Goal: Task Accomplishment & Management: Manage account settings

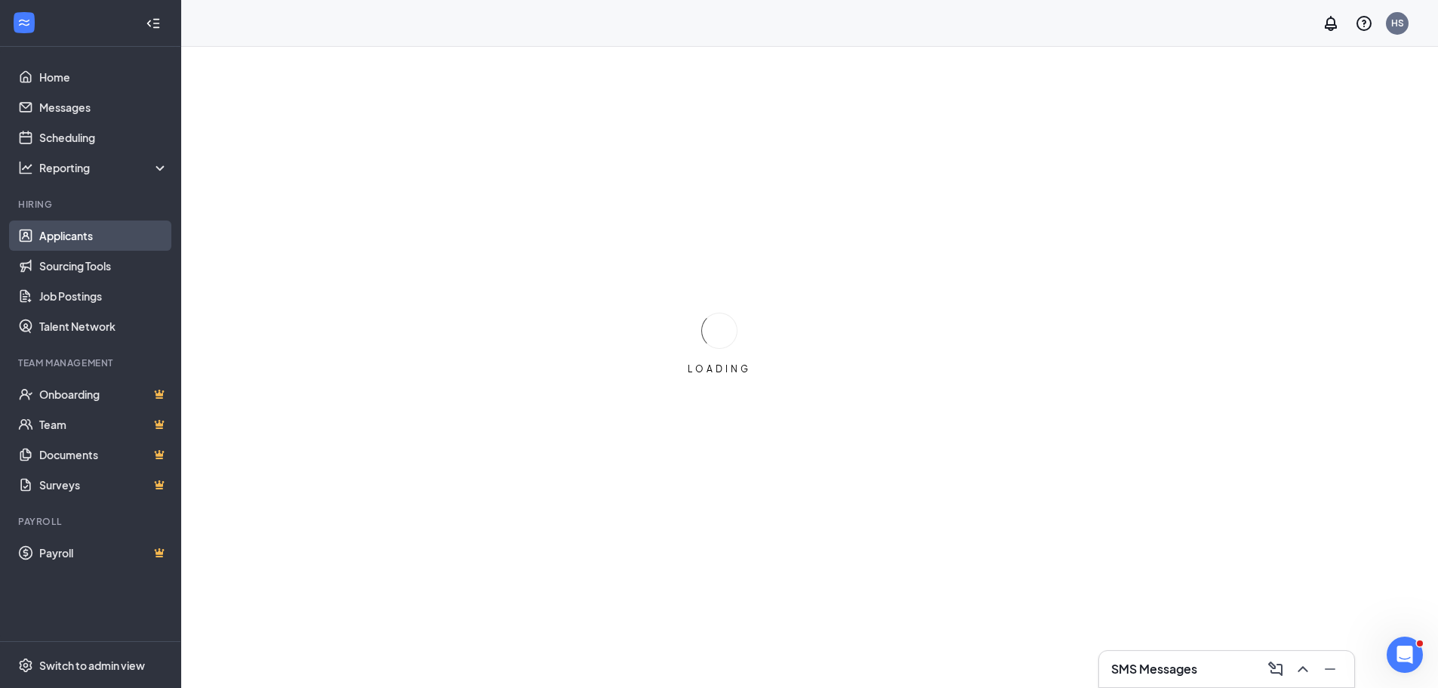
click at [79, 233] on link "Applicants" at bounding box center [103, 235] width 129 height 30
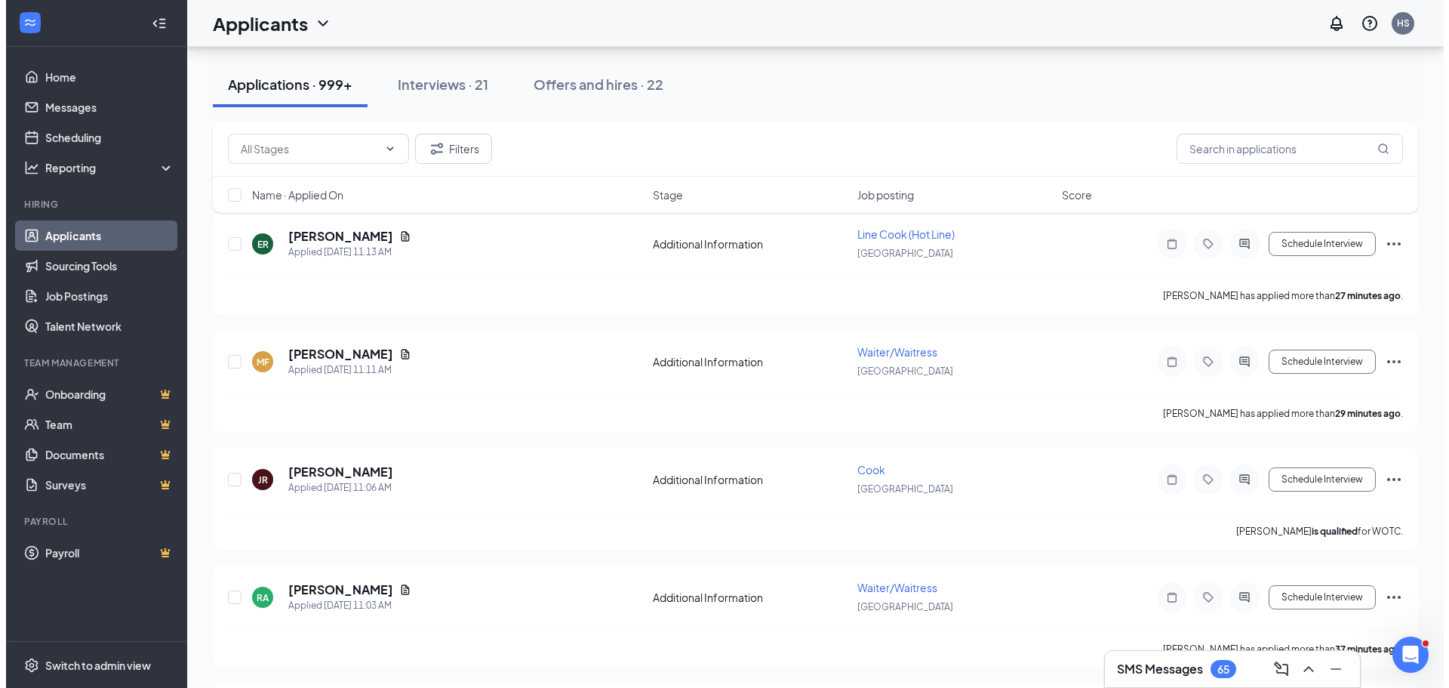
scroll to position [1057, 0]
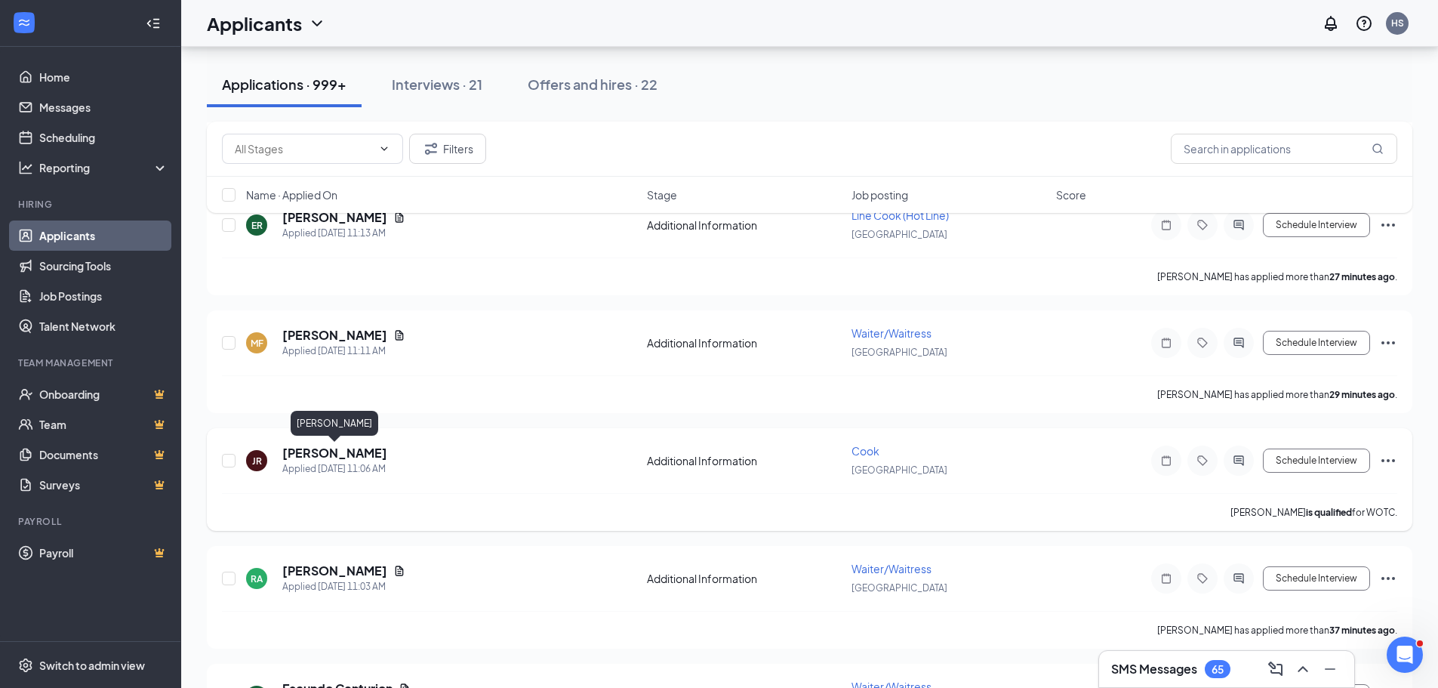
click at [316, 457] on h5 "[PERSON_NAME]" at bounding box center [334, 453] width 105 height 17
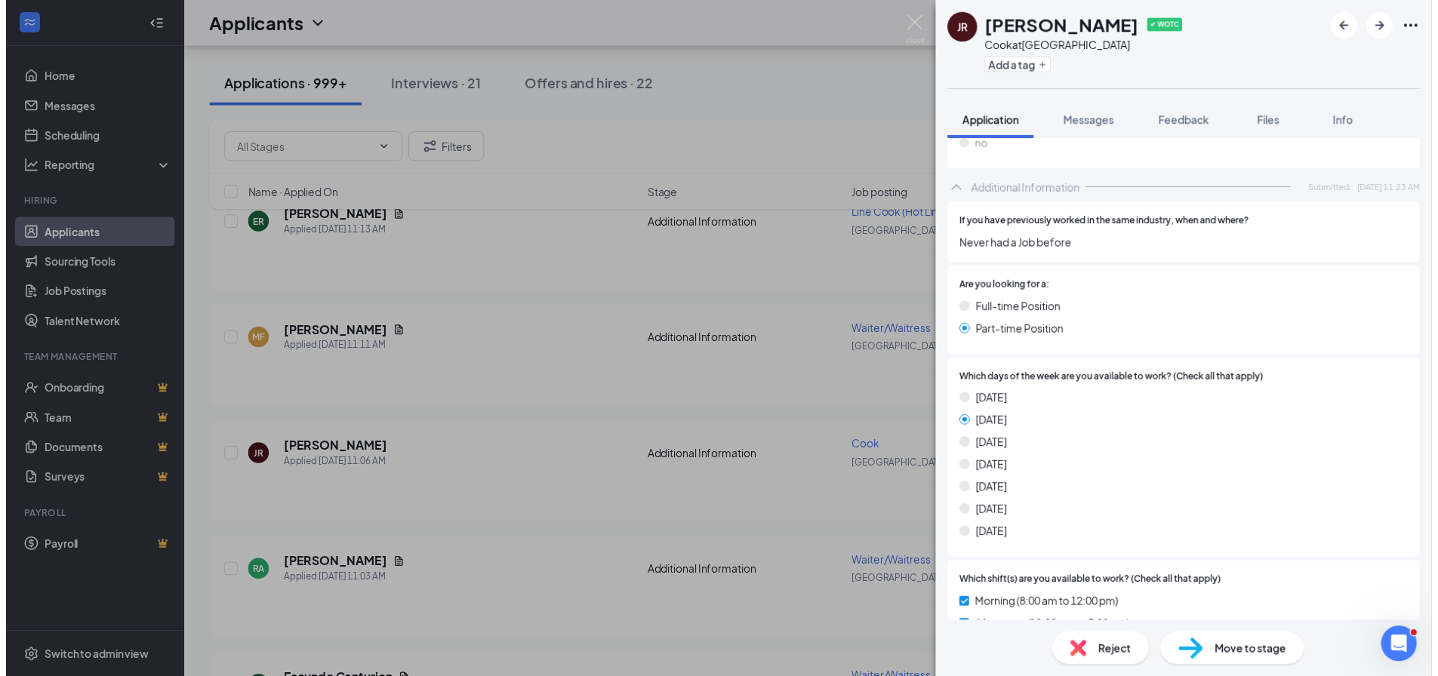
scroll to position [491, 0]
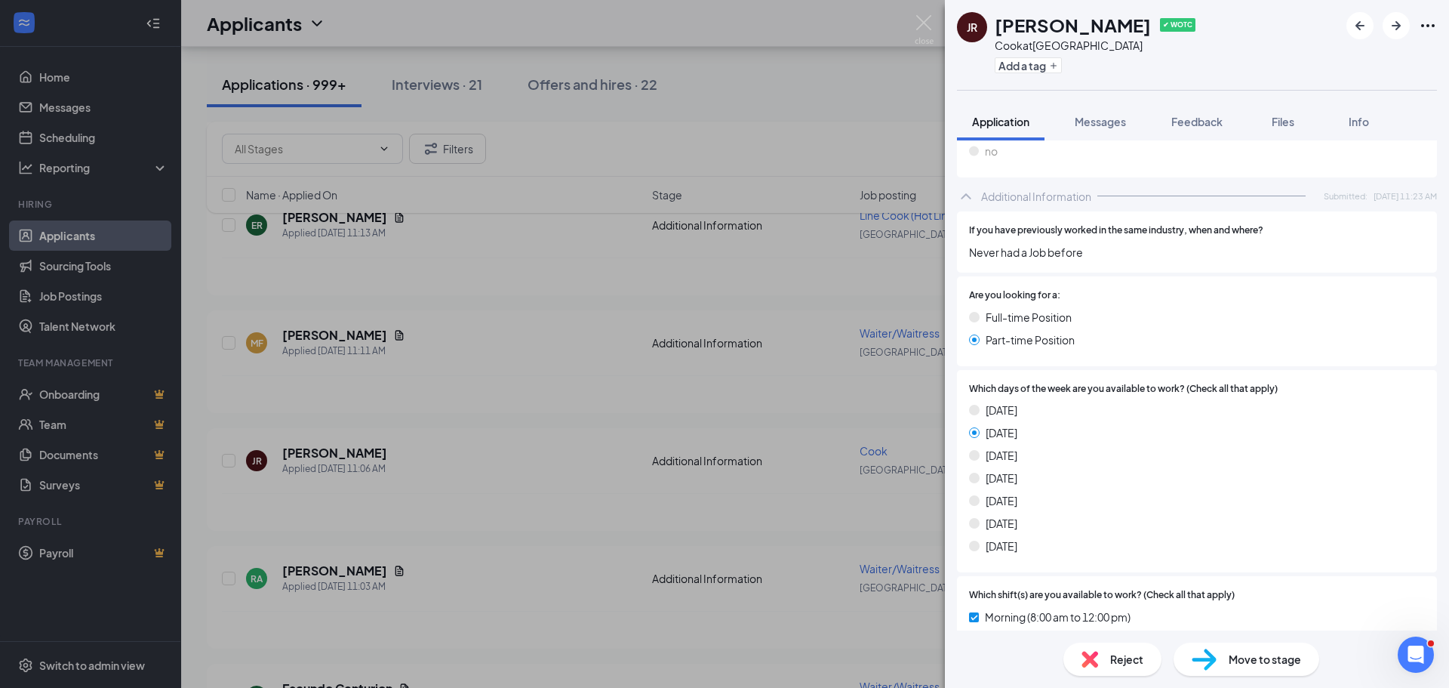
click at [522, 377] on div "JR [PERSON_NAME] ✔ WOTC [PERSON_NAME] at [GEOGRAPHIC_DATA] Add a tag Applicatio…" at bounding box center [724, 344] width 1449 height 688
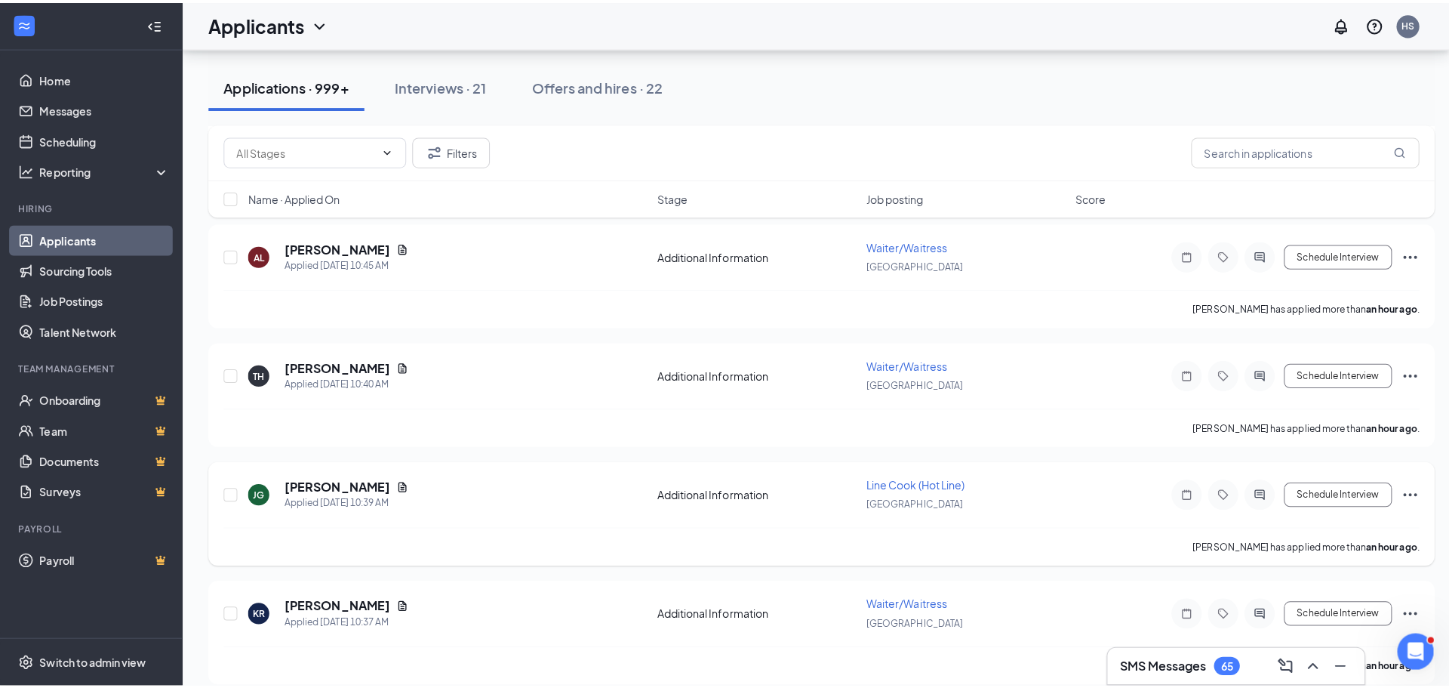
scroll to position [1812, 0]
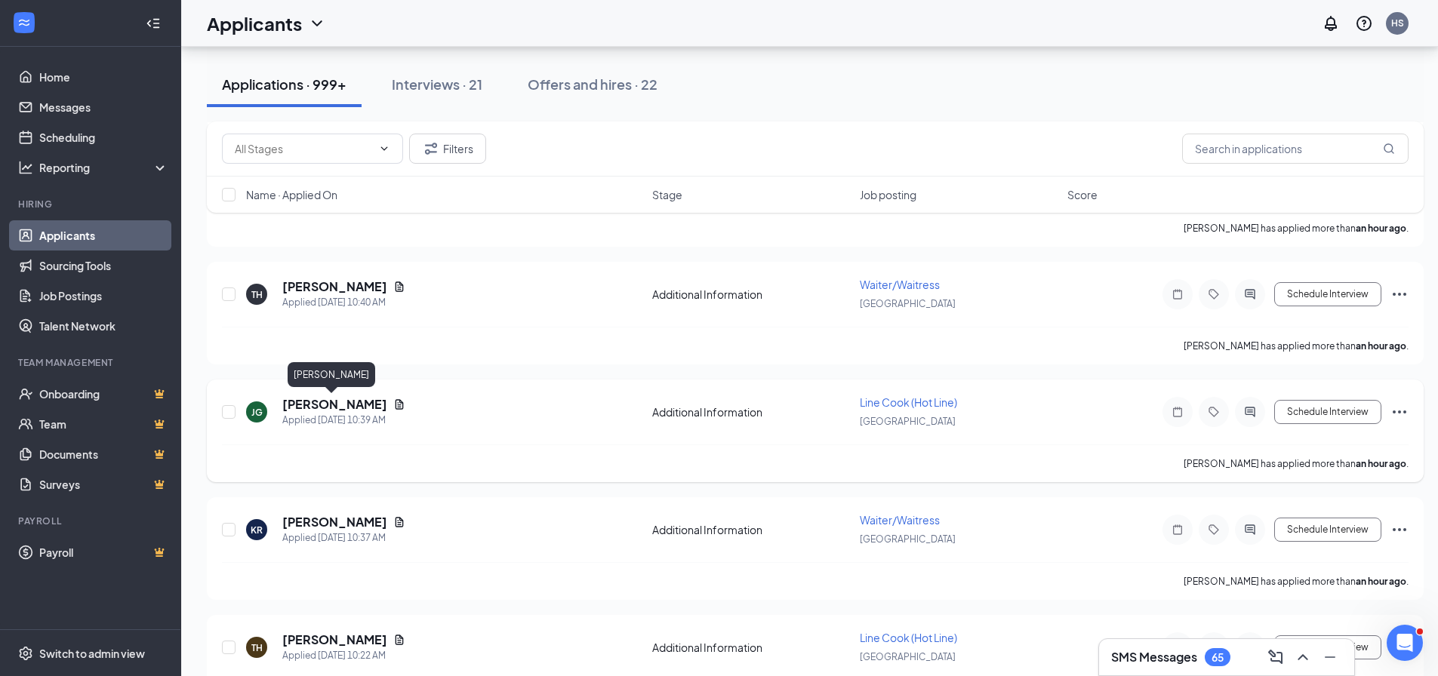
click at [322, 403] on h5 "[PERSON_NAME]" at bounding box center [334, 404] width 105 height 17
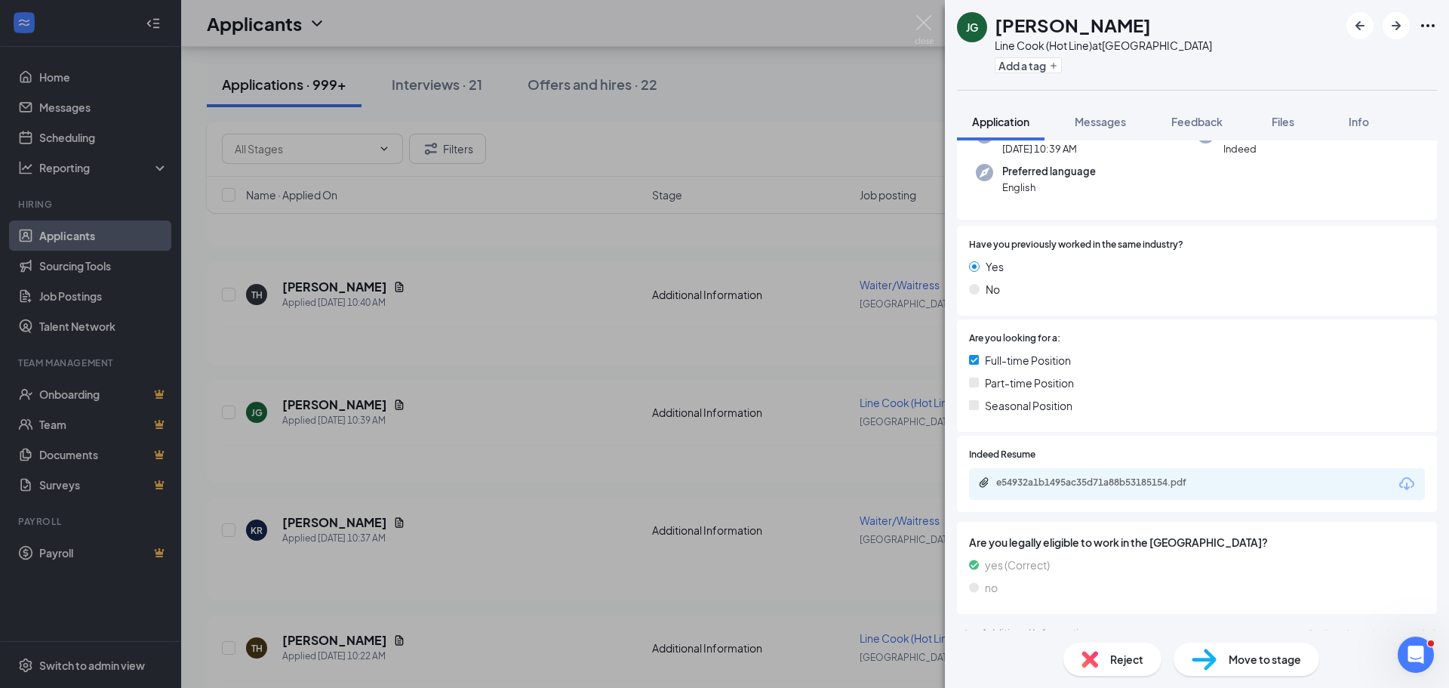
scroll to position [154, 0]
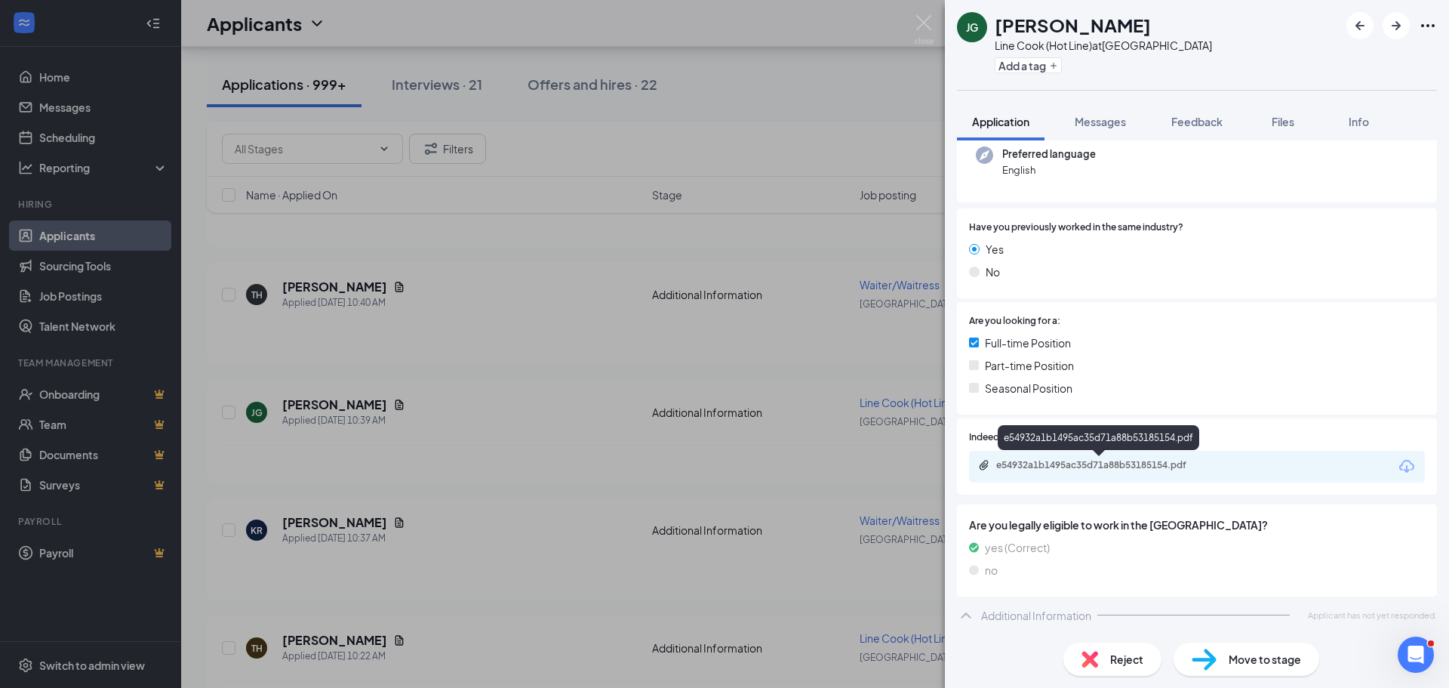
click at [1133, 463] on div "e54932a1b1495ac35d71a88b53185154.pdf" at bounding box center [1101, 465] width 211 height 12
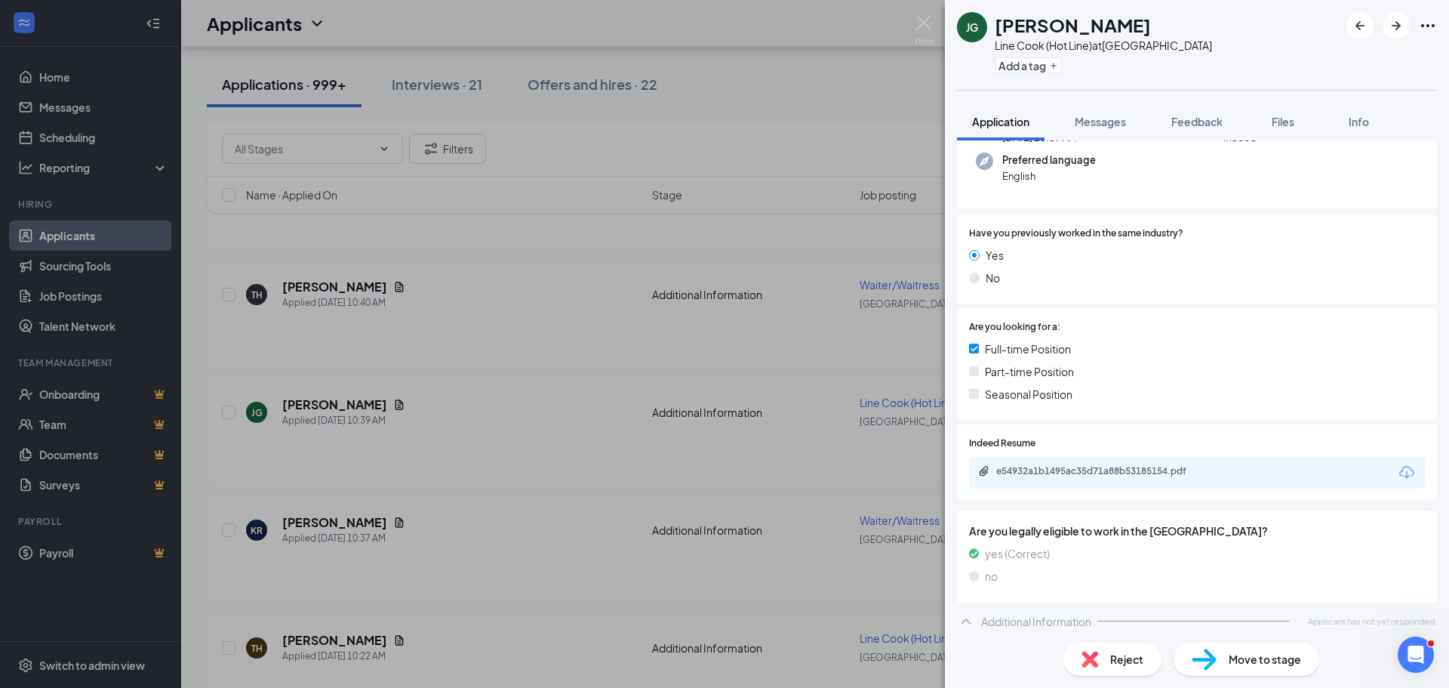
click at [1240, 666] on span "Move to stage" at bounding box center [1265, 659] width 72 height 17
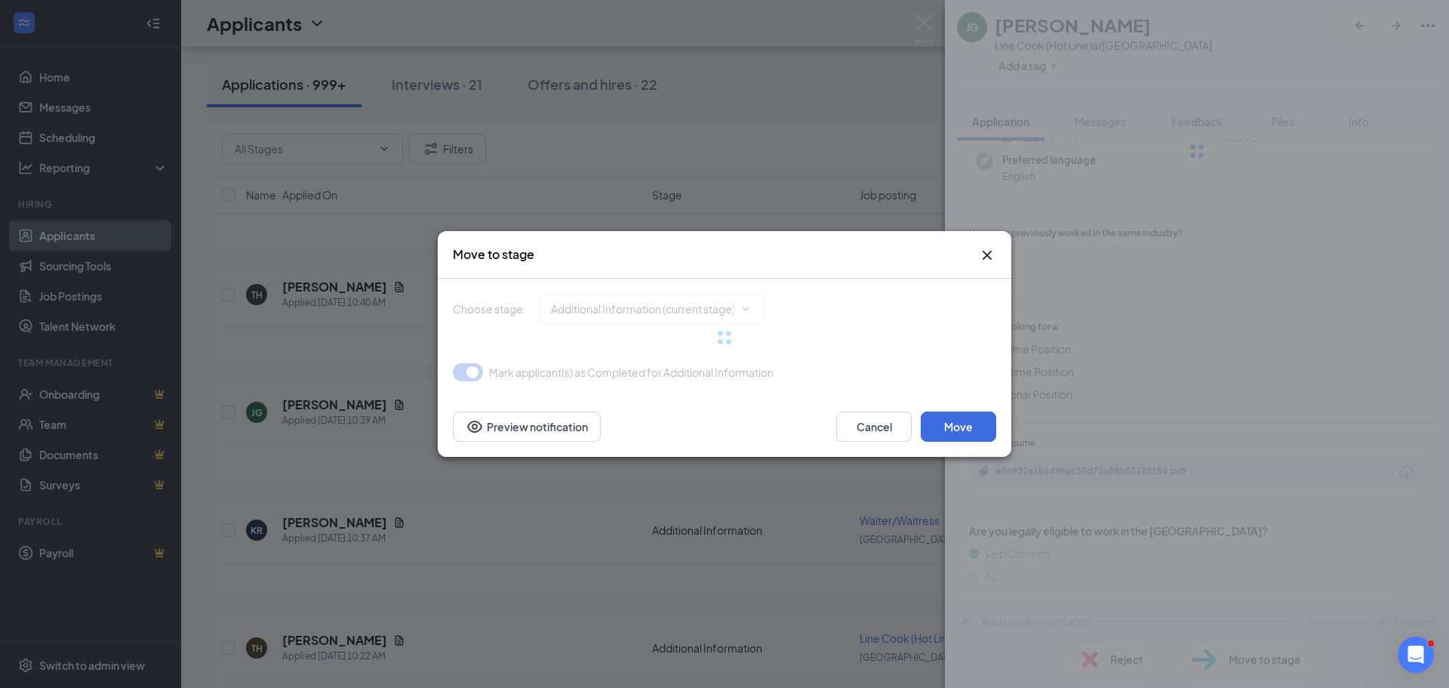
type input "Onsite Interview (next stage)"
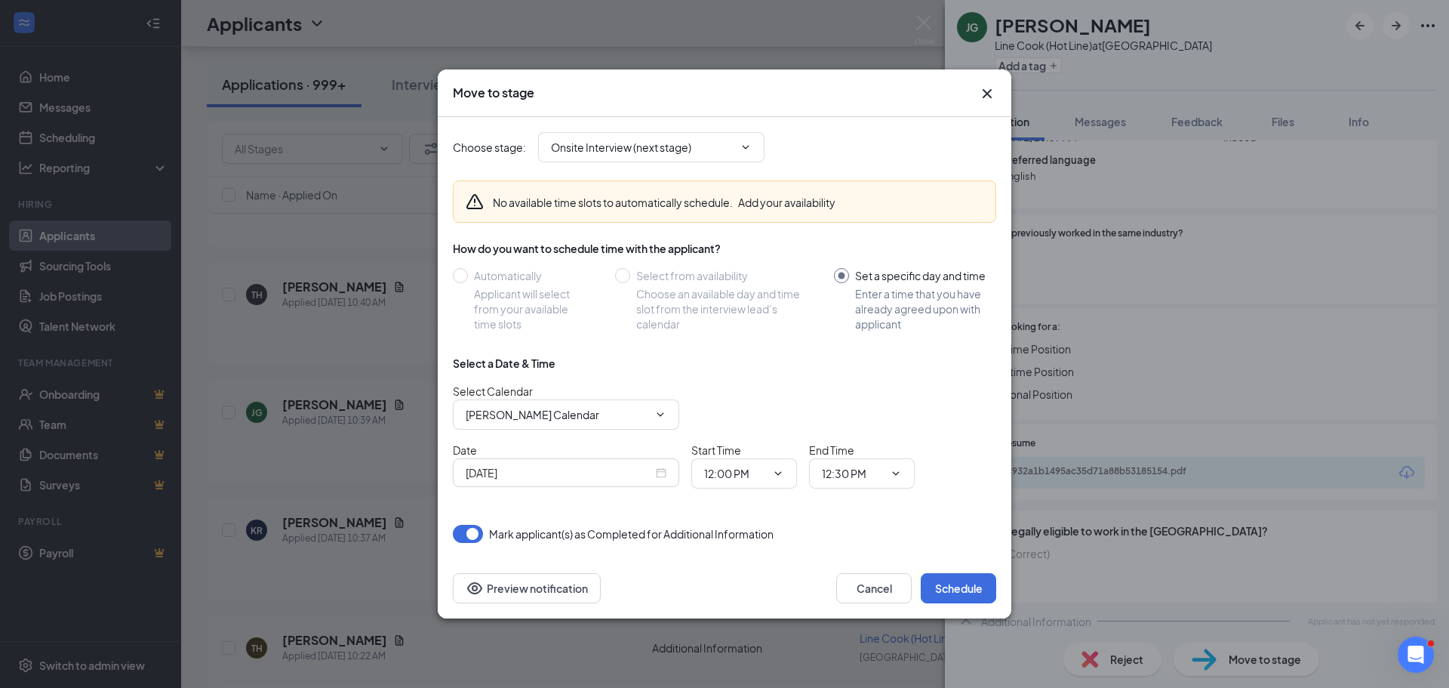
click at [658, 469] on div "[DATE]" at bounding box center [566, 472] width 201 height 17
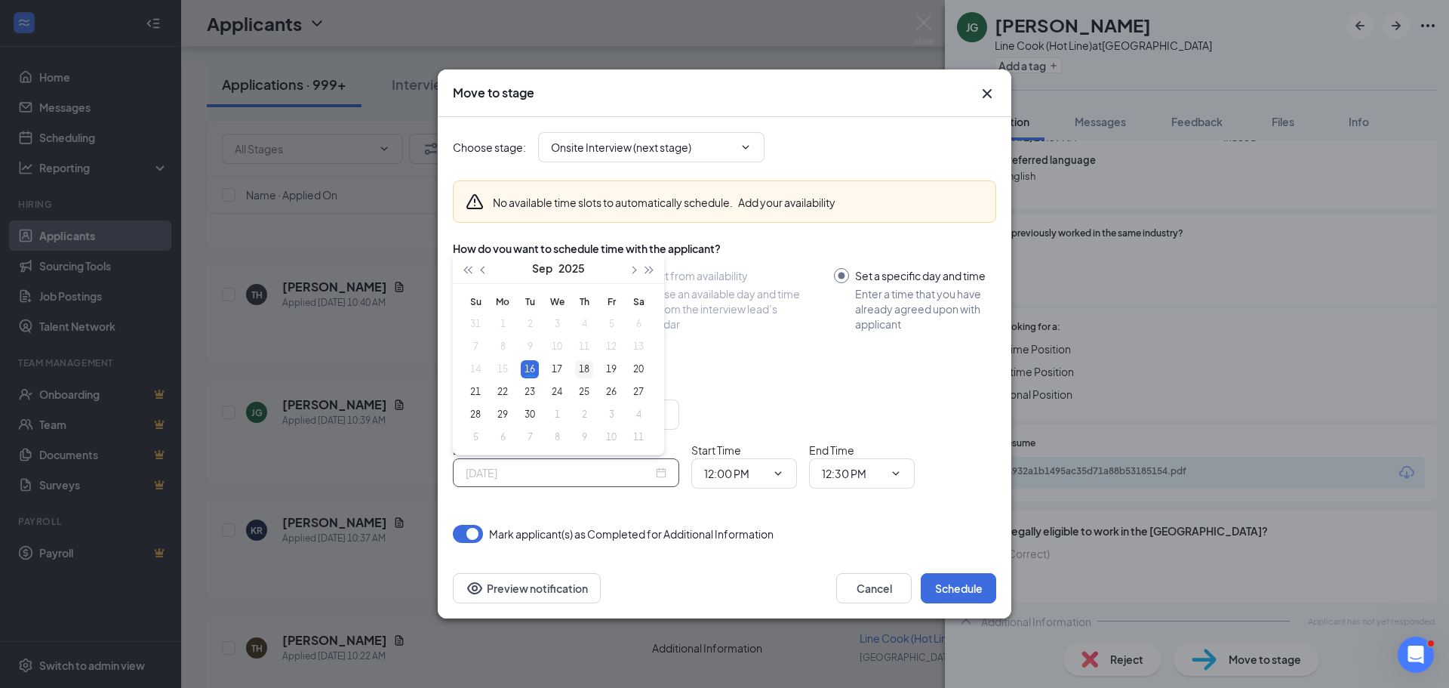
type input "[DATE]"
click at [586, 368] on div "18" at bounding box center [584, 369] width 18 height 18
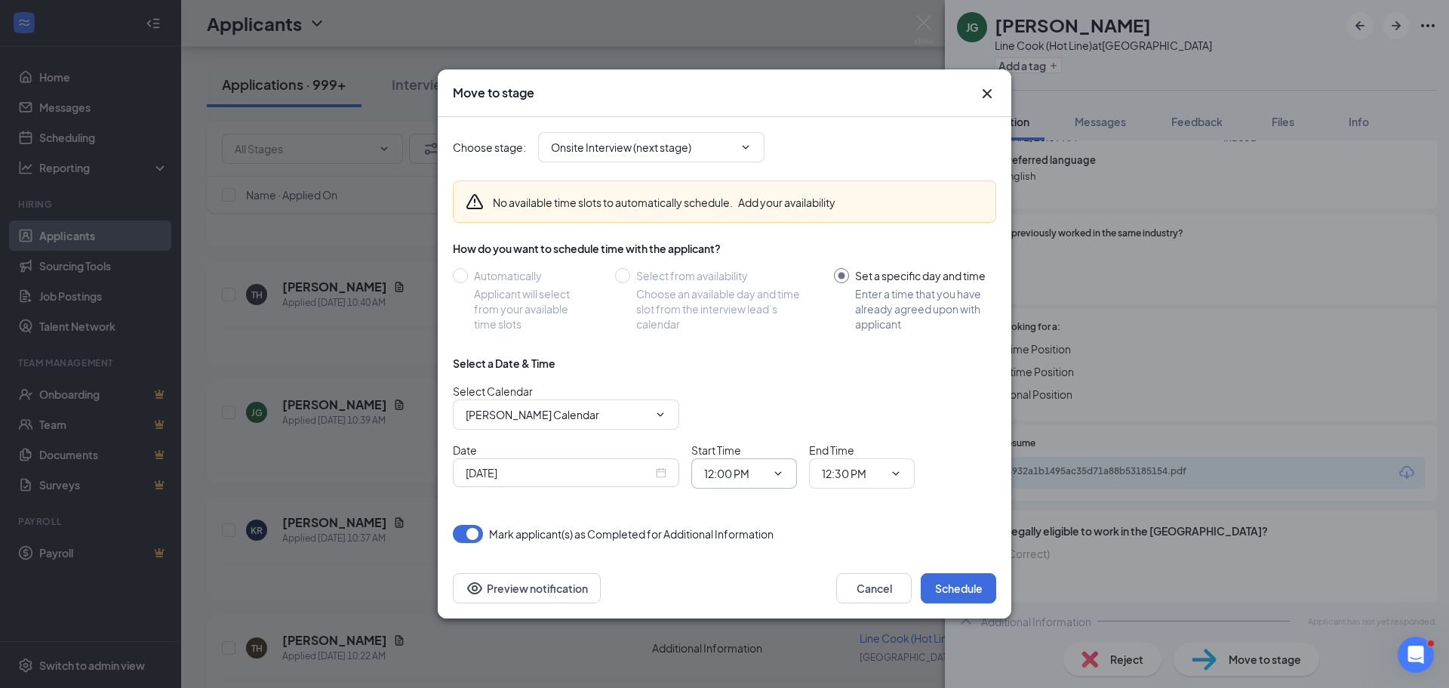
click at [773, 465] on span "12:00 PM" at bounding box center [744, 473] width 106 height 30
click at [778, 479] on icon "ChevronDown" at bounding box center [778, 473] width 12 height 12
click at [775, 473] on icon "ChevronDown" at bounding box center [778, 473] width 12 height 12
click at [783, 471] on icon "ChevronDown" at bounding box center [778, 473] width 12 height 12
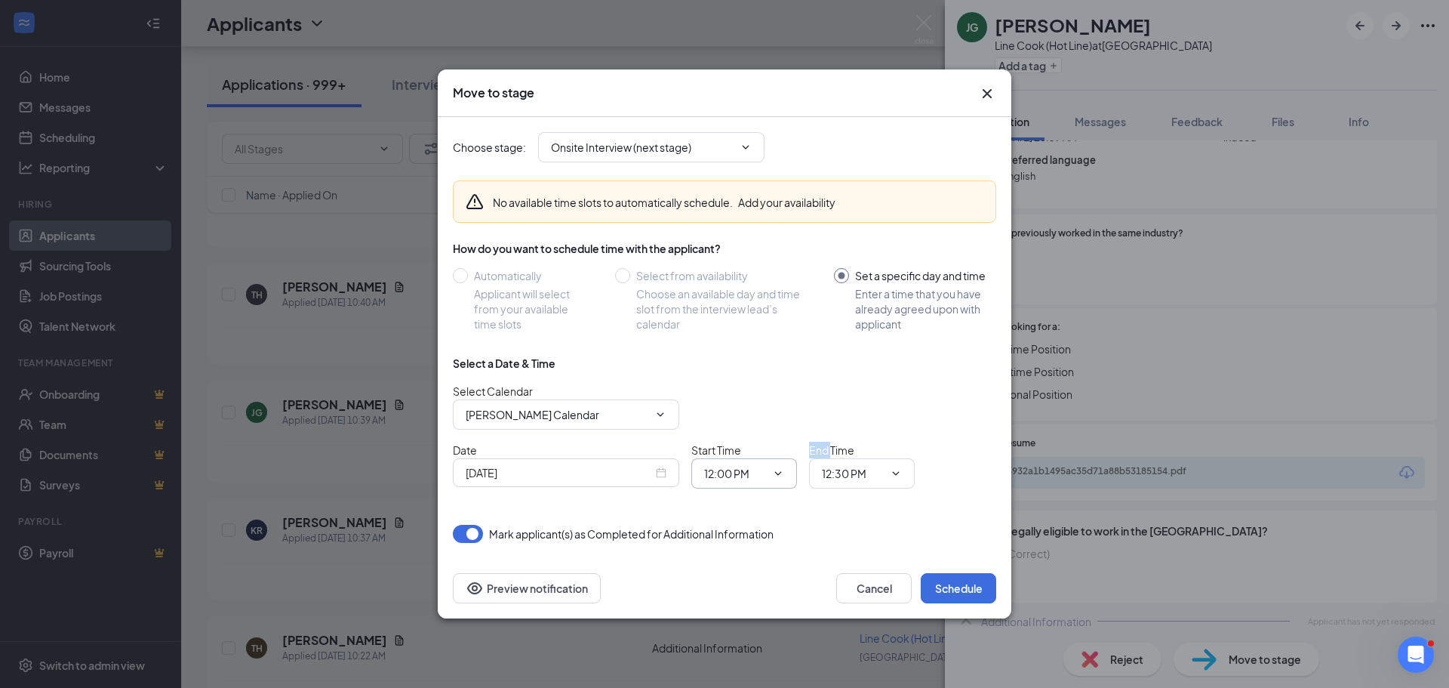
click at [781, 470] on icon "ChevronDown" at bounding box center [778, 473] width 12 height 12
drag, startPoint x: 781, startPoint y: 470, endPoint x: 769, endPoint y: 473, distance: 12.7
click at [769, 473] on span at bounding box center [776, 473] width 15 height 12
click at [741, 474] on input "12:00 PM" at bounding box center [735, 473] width 62 height 17
click at [738, 473] on input "12:00 PM" at bounding box center [735, 473] width 62 height 17
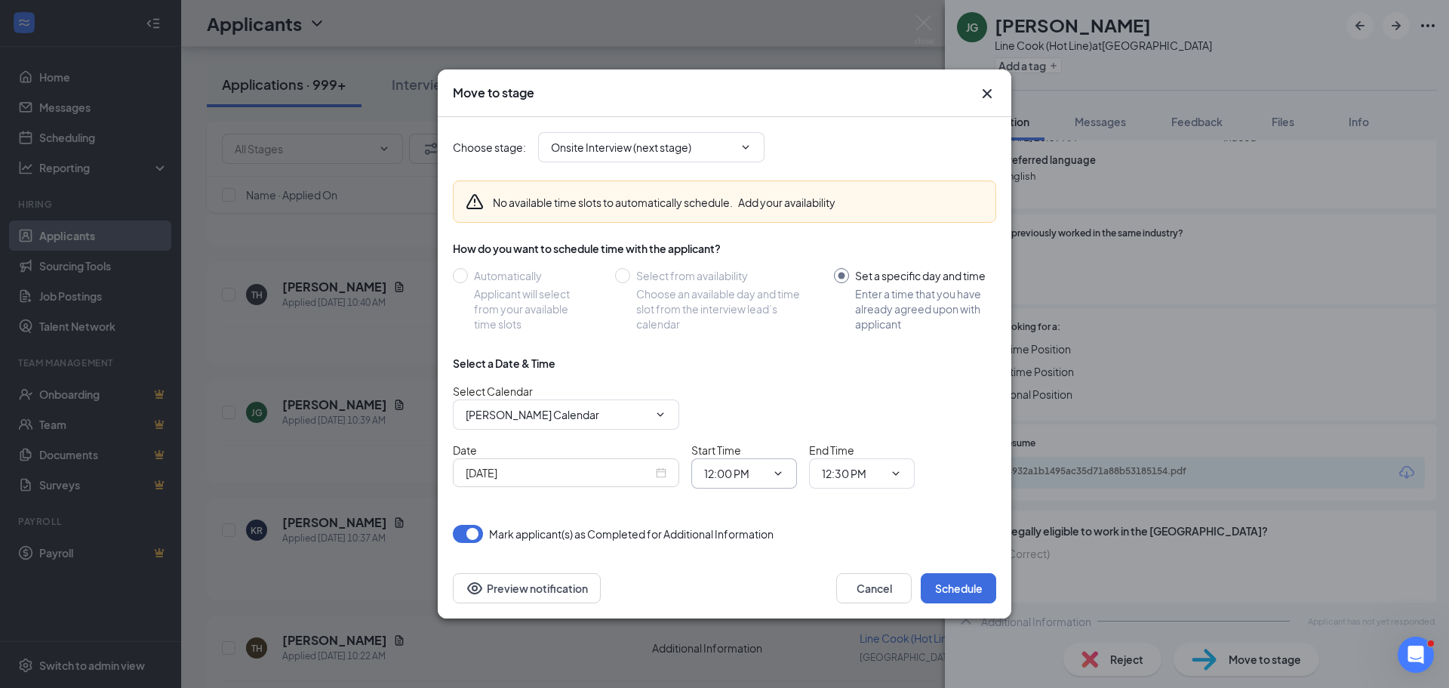
click at [738, 473] on input "12:00 PM" at bounding box center [735, 473] width 62 height 17
click at [745, 292] on div "03:30 PM" at bounding box center [738, 292] width 45 height 17
type input "03:30 PM"
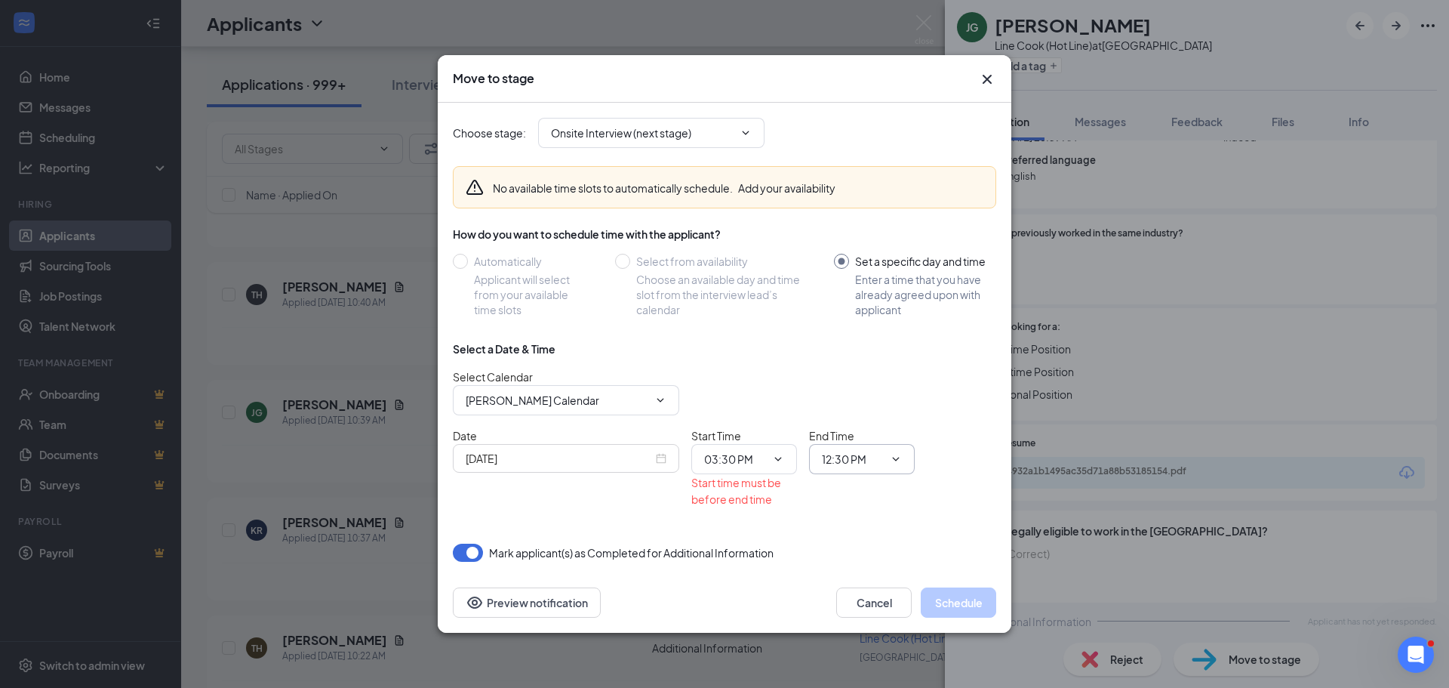
click at [892, 459] on icon "ChevronDown" at bounding box center [896, 459] width 12 height 12
click at [829, 457] on input "12:30 PM" at bounding box center [853, 459] width 62 height 17
click at [861, 272] on div "04:00 PM" at bounding box center [856, 271] width 45 height 17
type input "04:00 PM"
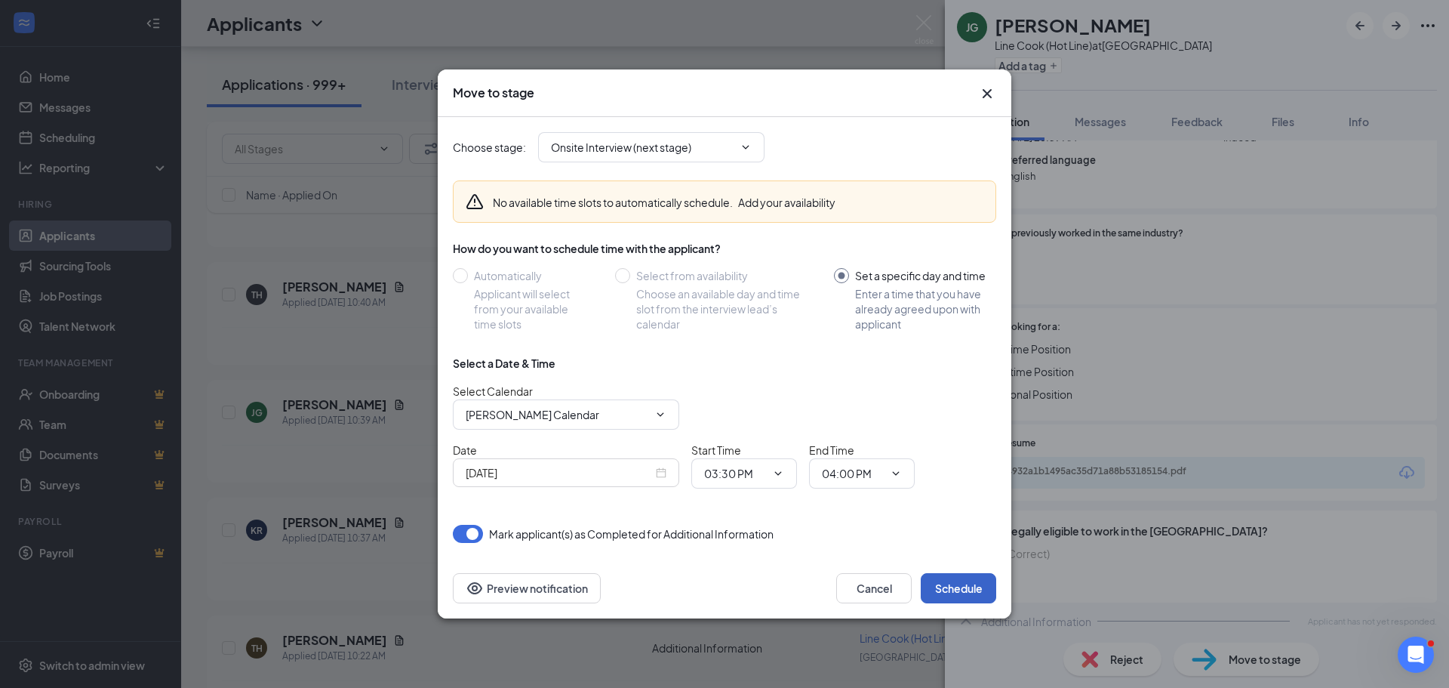
click at [970, 593] on button "Schedule" at bounding box center [958, 588] width 75 height 30
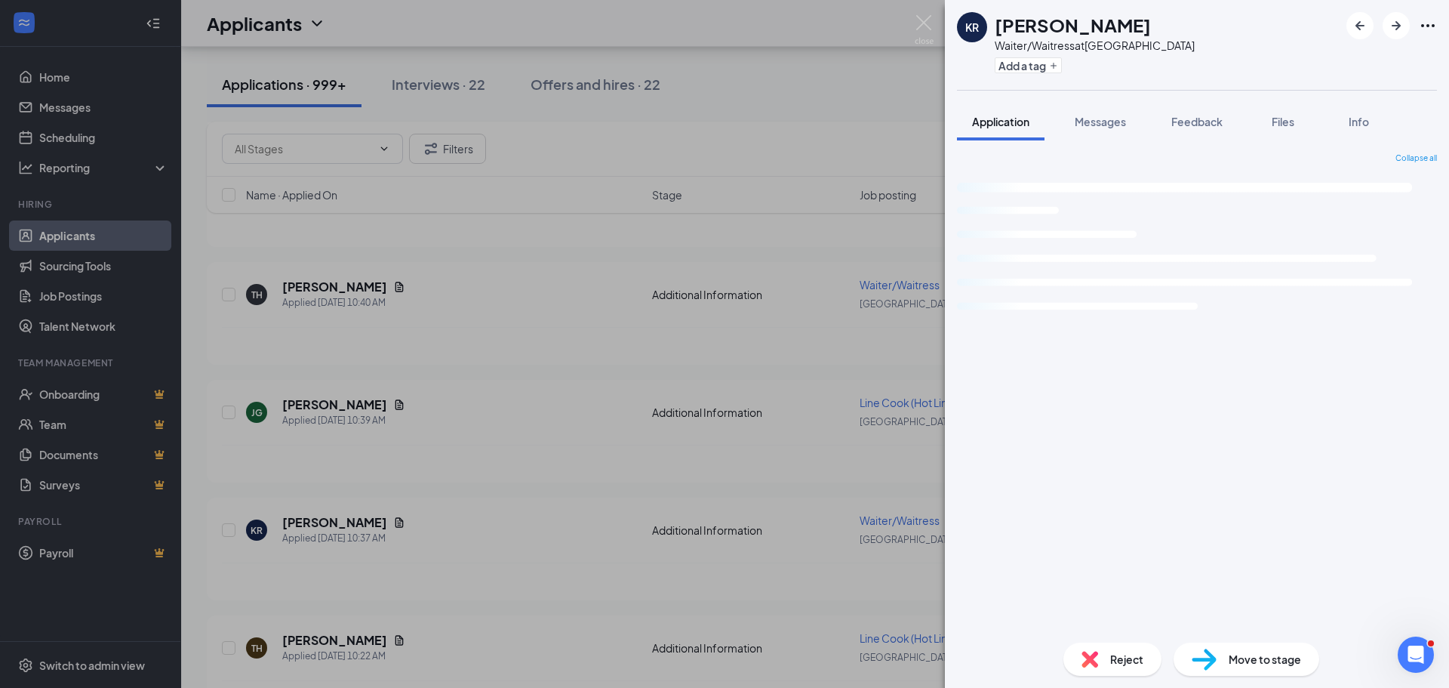
click at [567, 495] on div "KR [PERSON_NAME] Waiter/Waitress at [GEOGRAPHIC_DATA] Add a tag Application Mes…" at bounding box center [724, 344] width 1449 height 688
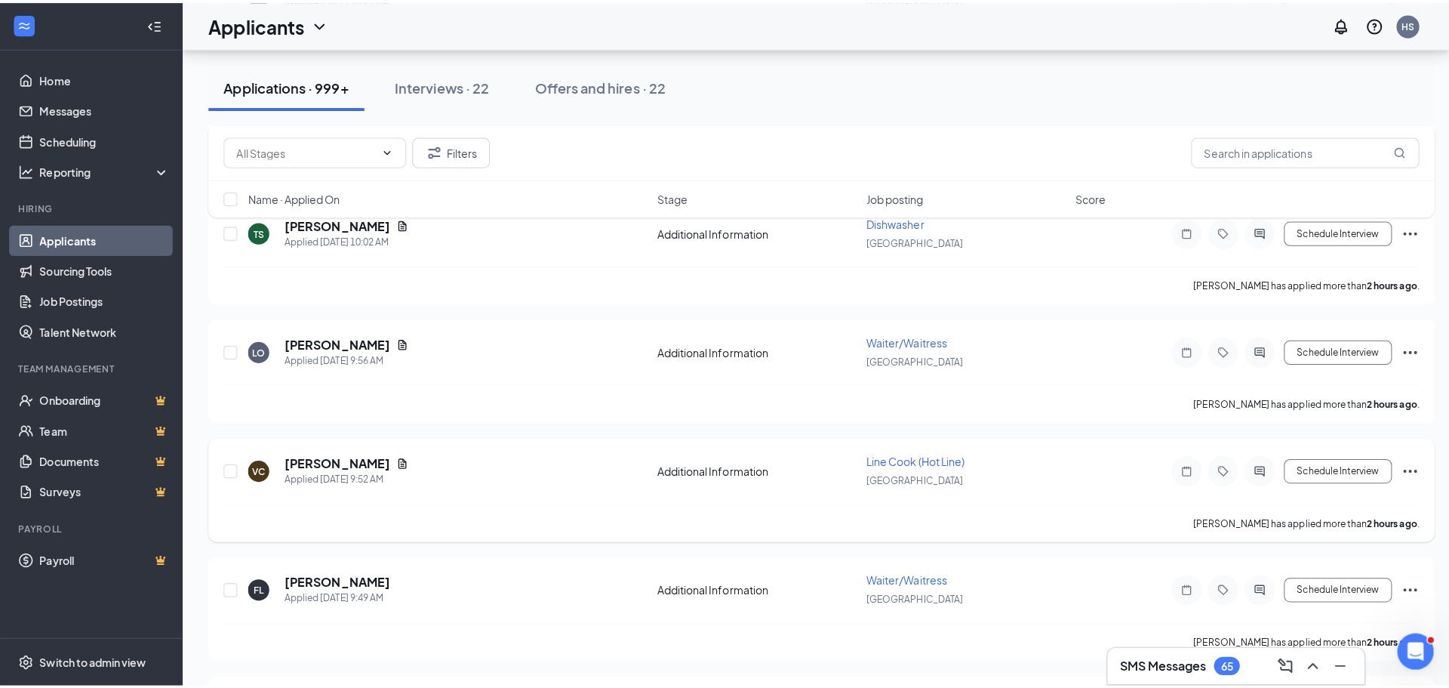
scroll to position [2265, 0]
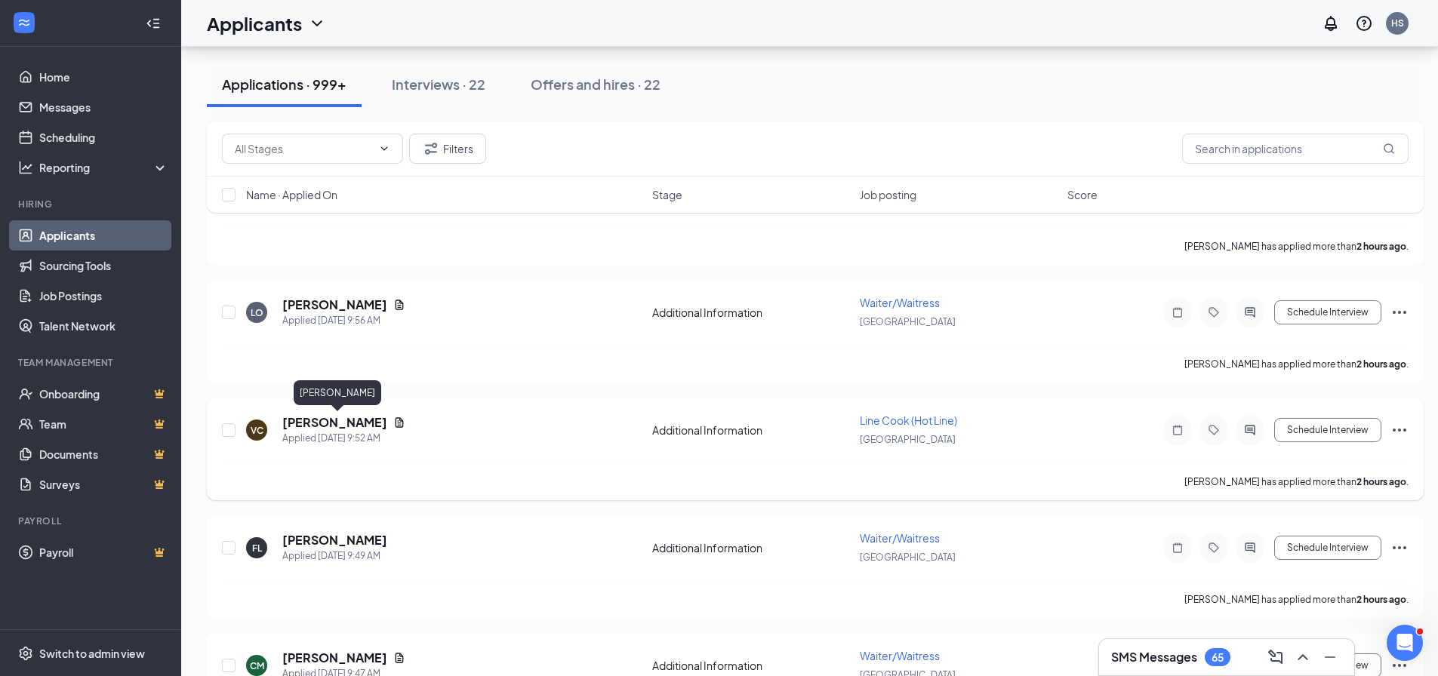
click at [321, 423] on h5 "[PERSON_NAME]" at bounding box center [334, 422] width 105 height 17
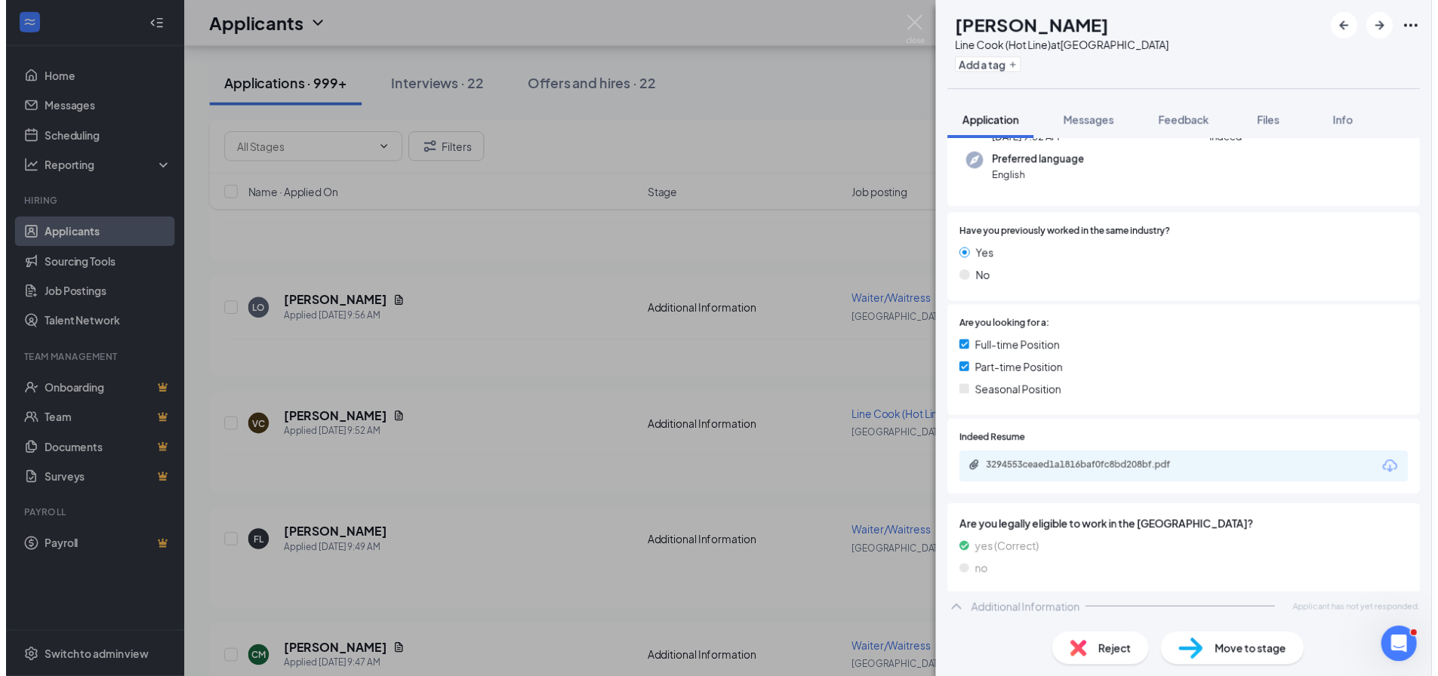
scroll to position [147, 0]
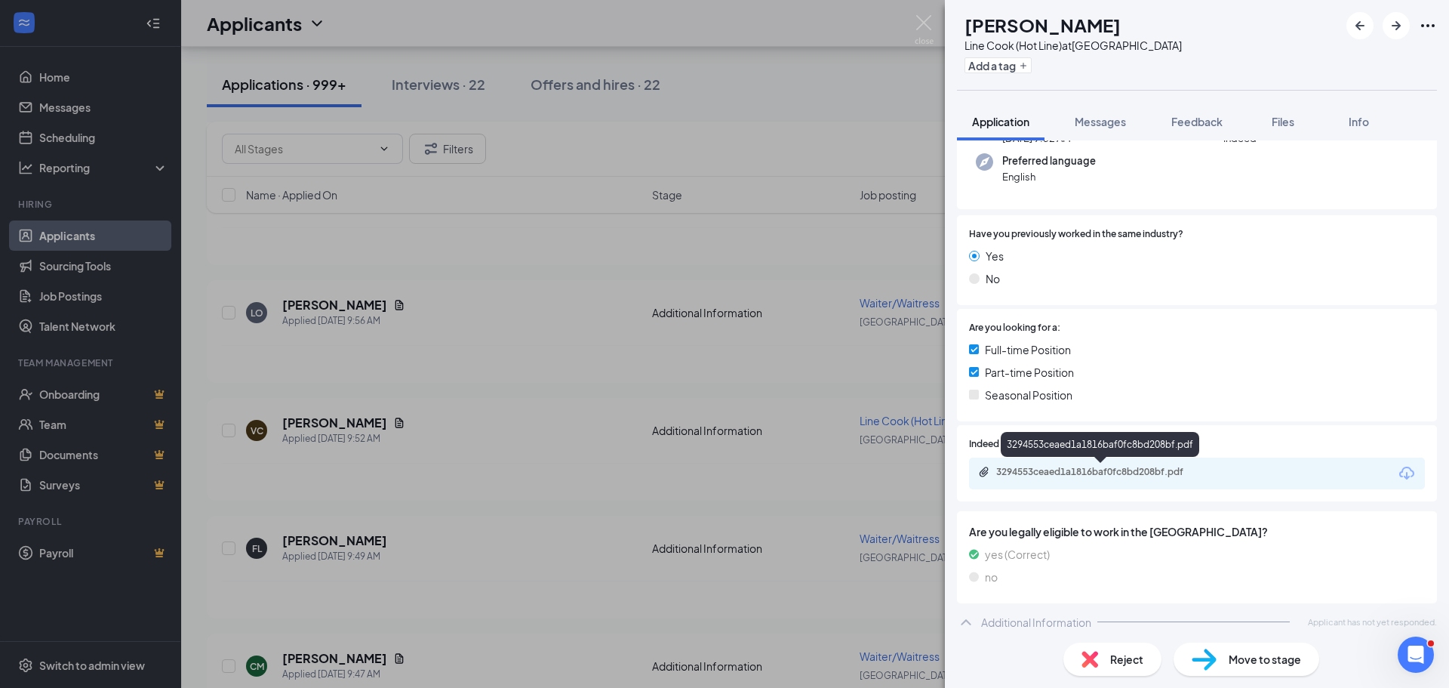
click at [1073, 473] on div "3294553ceaed1a1816baf0fc8bd208bf.pdf" at bounding box center [1101, 472] width 211 height 12
click at [535, 457] on div "VC [PERSON_NAME] Line Cook (Hot Line) at [GEOGRAPHIC_DATA] Add a tag Applicatio…" at bounding box center [724, 344] width 1449 height 688
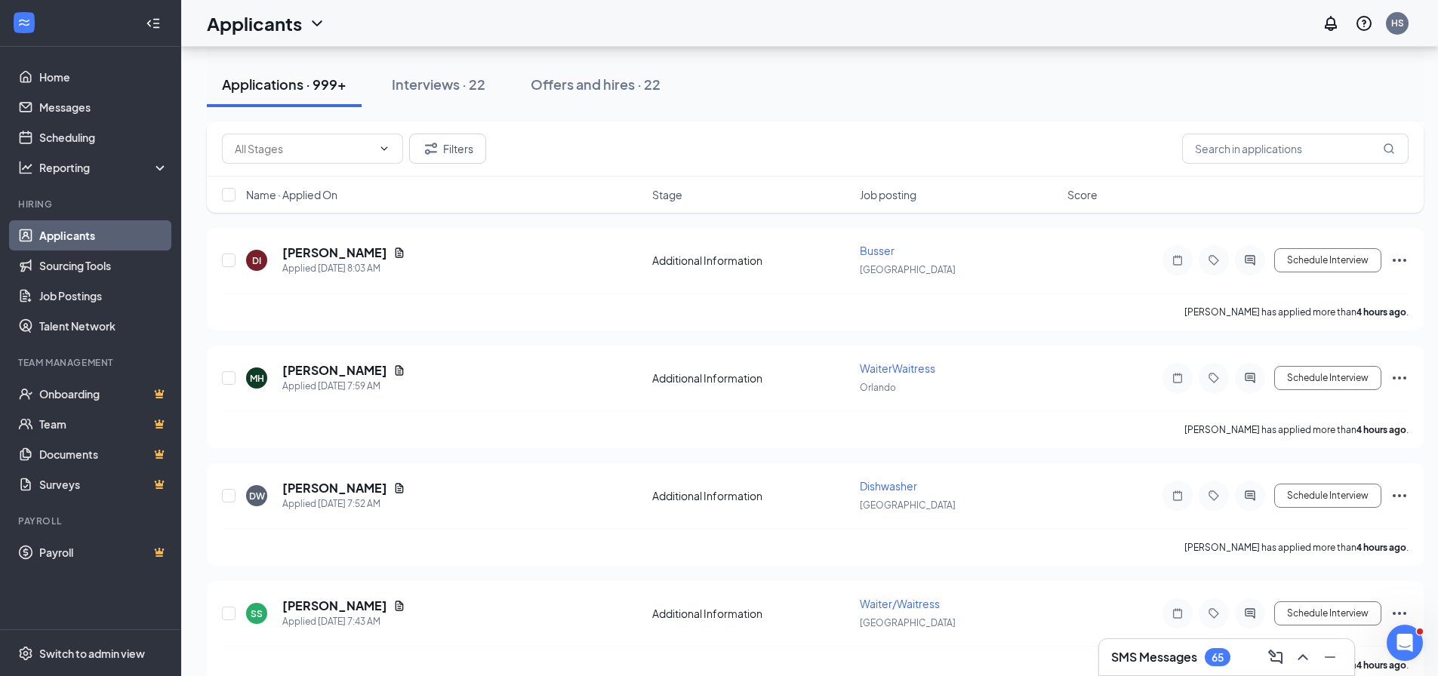
scroll to position [3850, 0]
